Goal: Information Seeking & Learning: Learn about a topic

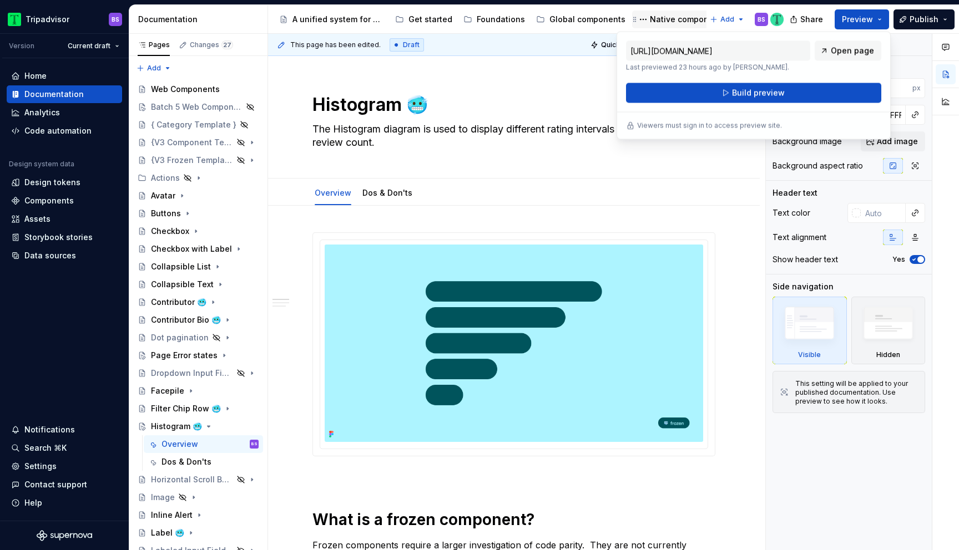
click at [670, 25] on div "Native components" at bounding box center [680, 19] width 89 height 13
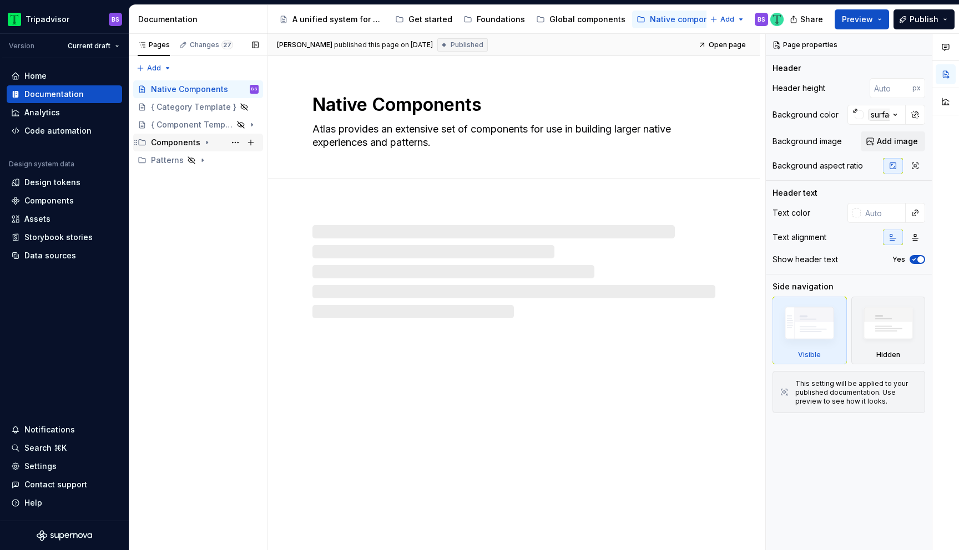
click at [203, 143] on icon "Page tree" at bounding box center [207, 142] width 9 height 9
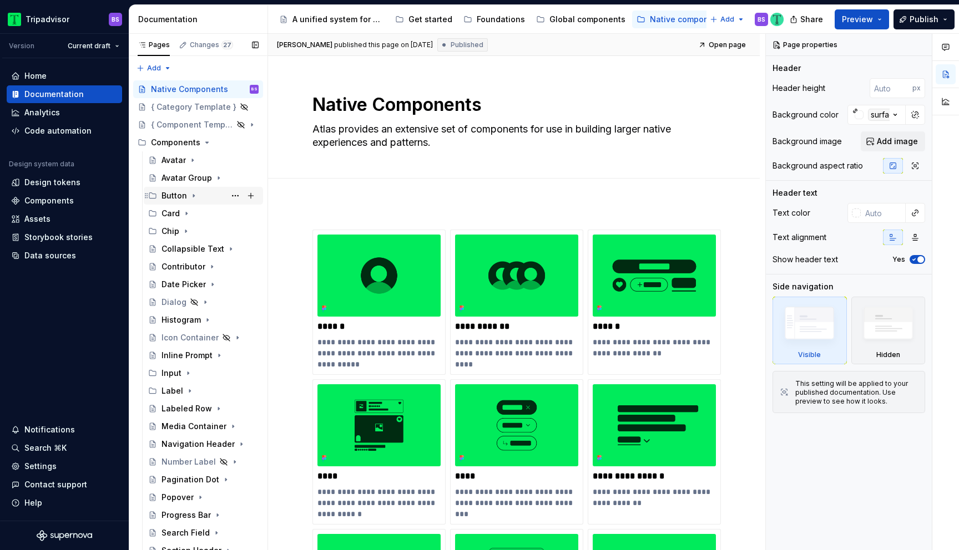
click at [196, 196] on icon "Page tree" at bounding box center [193, 195] width 9 height 9
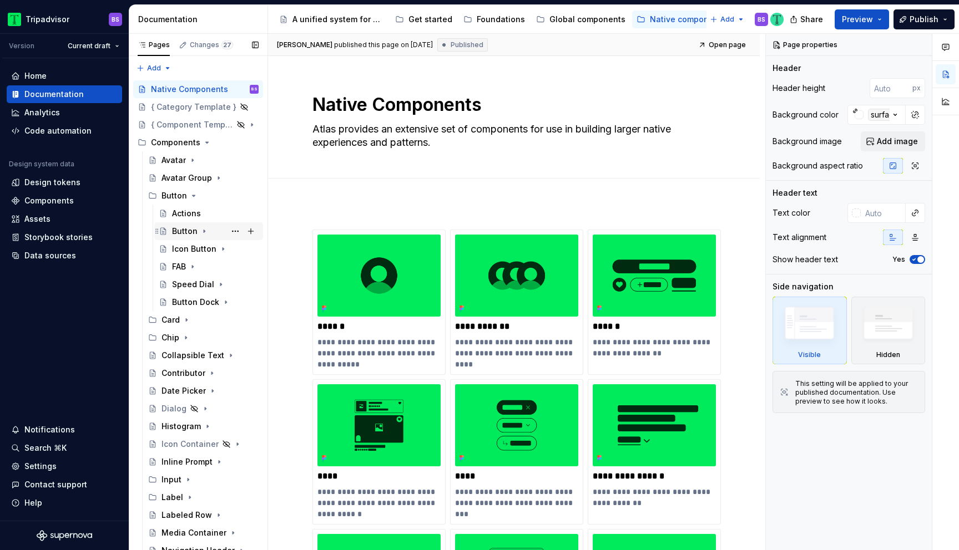
click at [206, 228] on icon "Page tree" at bounding box center [204, 231] width 9 height 9
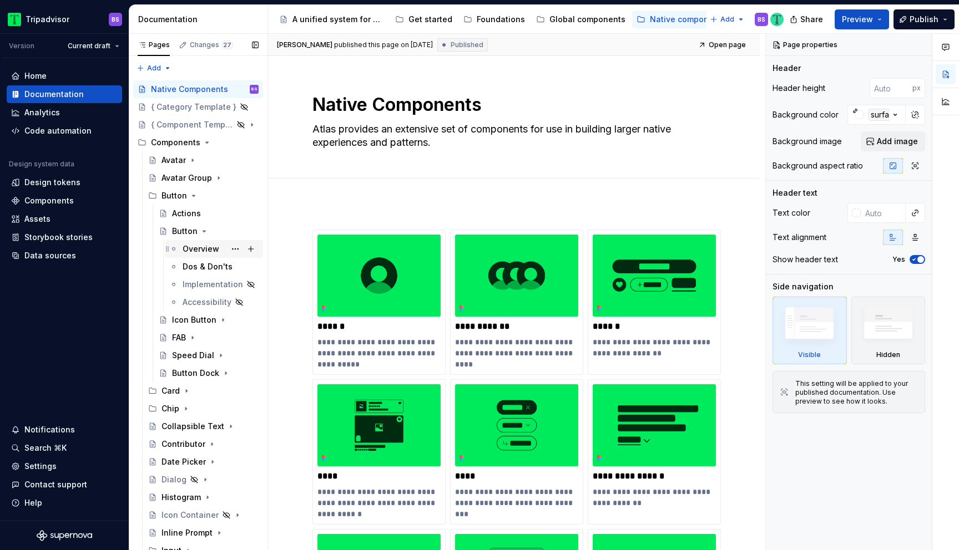
click at [212, 252] on div "Overview" at bounding box center [201, 249] width 37 height 11
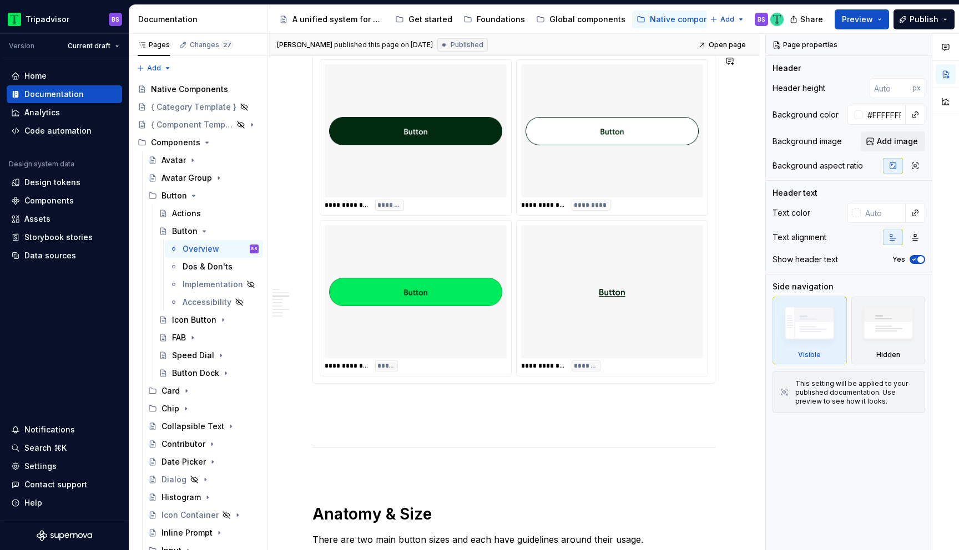
scroll to position [1158, 0]
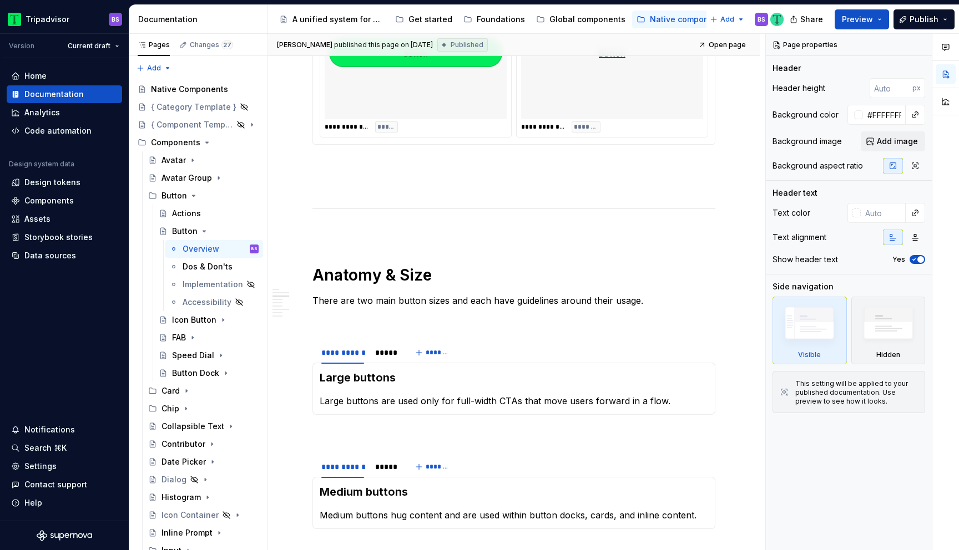
type textarea "*"
